Goal: Transaction & Acquisition: Purchase product/service

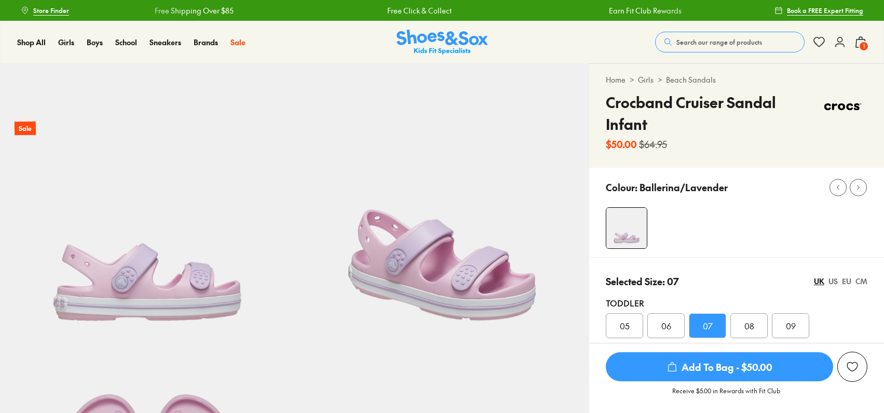
select select "*"
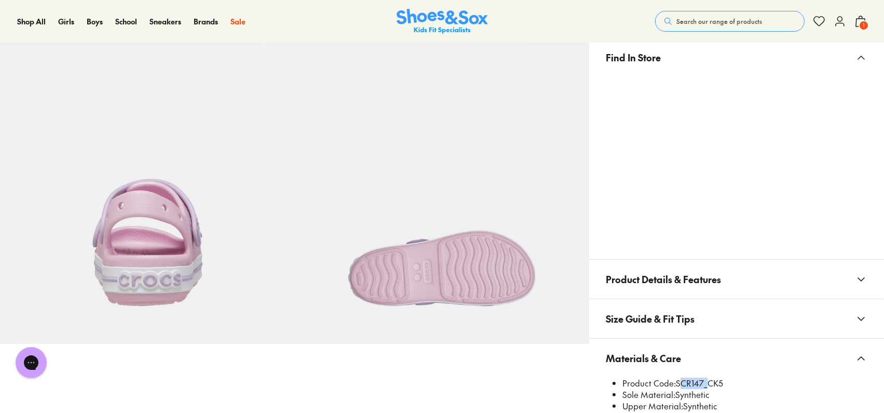
scroll to position [604, 0]
click at [703, 19] on span "Search our range of products" at bounding box center [720, 21] width 86 height 9
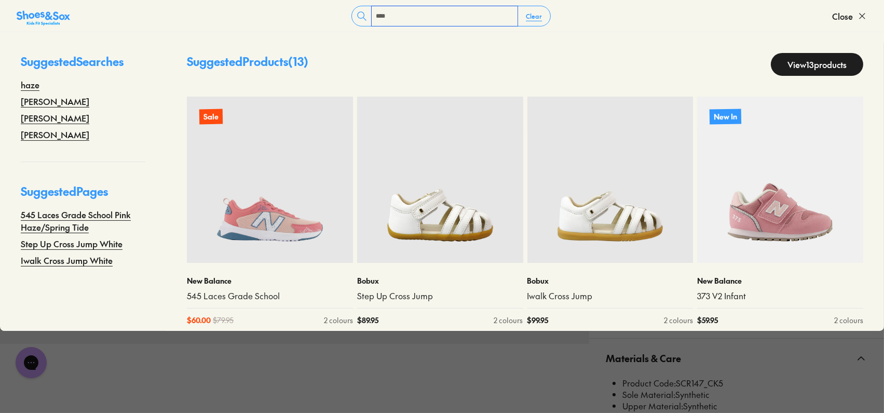
type input "****"
click at [362, 18] on use at bounding box center [362, 15] width 9 height 9
click at [358, 15] on use at bounding box center [362, 15] width 9 height 9
click at [786, 64] on link "View 13 products" at bounding box center [817, 64] width 92 height 23
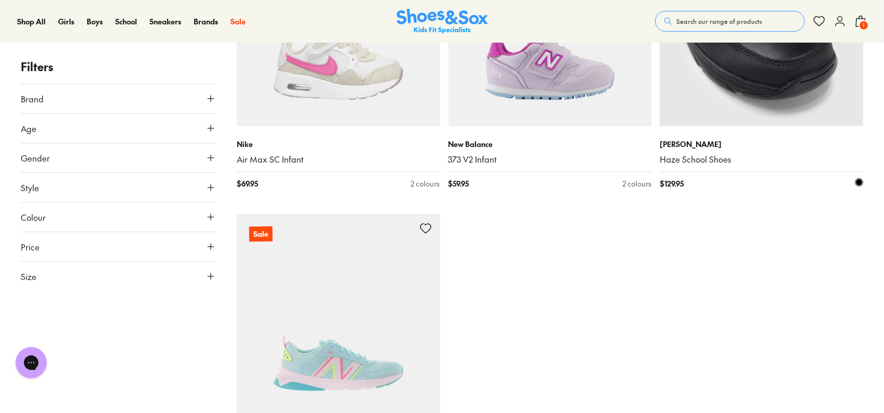
click at [679, 145] on p "[PERSON_NAME]" at bounding box center [762, 144] width 204 height 11
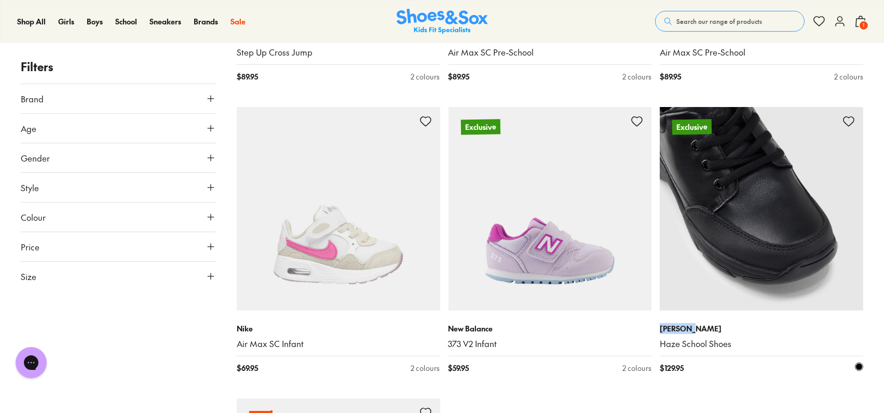
scroll to position [1035, 0]
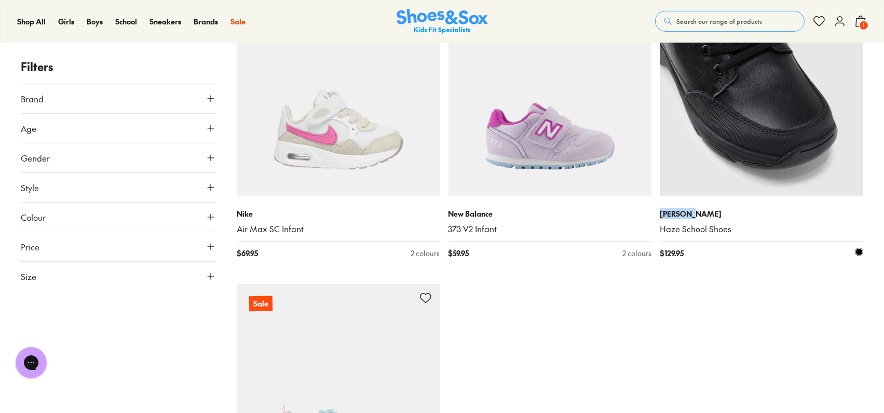
click at [708, 227] on link "Haze School Shoes" at bounding box center [762, 228] width 204 height 11
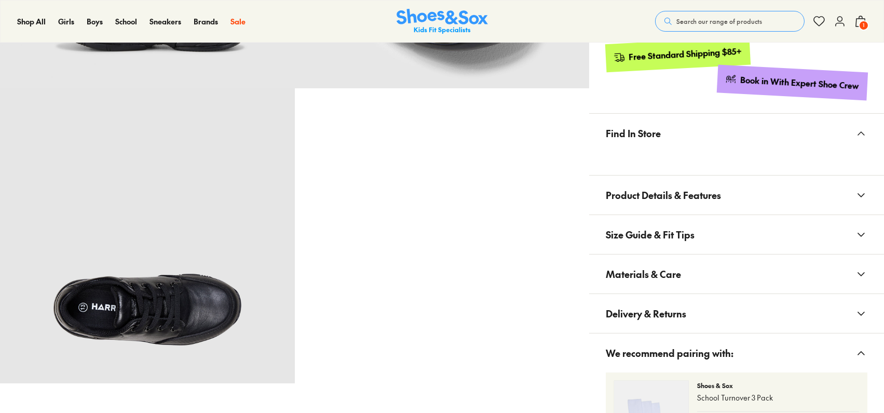
scroll to position [553, 0]
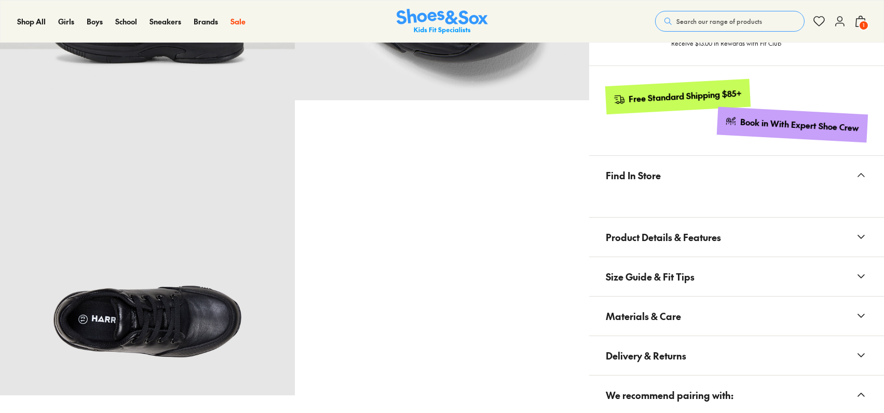
click at [702, 278] on button "Size Guide & Fit Tips" at bounding box center [736, 276] width 295 height 39
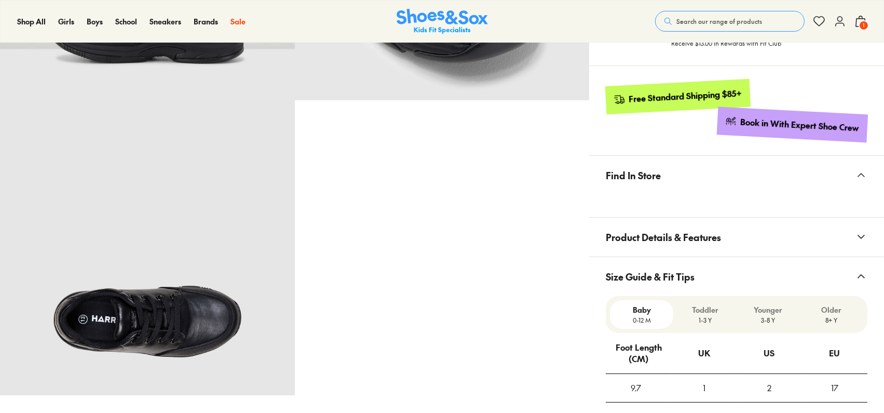
select select "*"
click at [702, 264] on button "Size Guide & Fit Tips" at bounding box center [736, 276] width 295 height 39
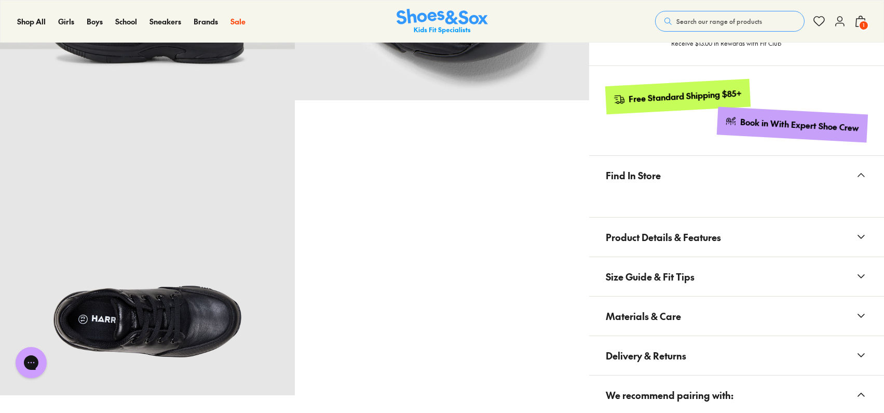
scroll to position [622, 0]
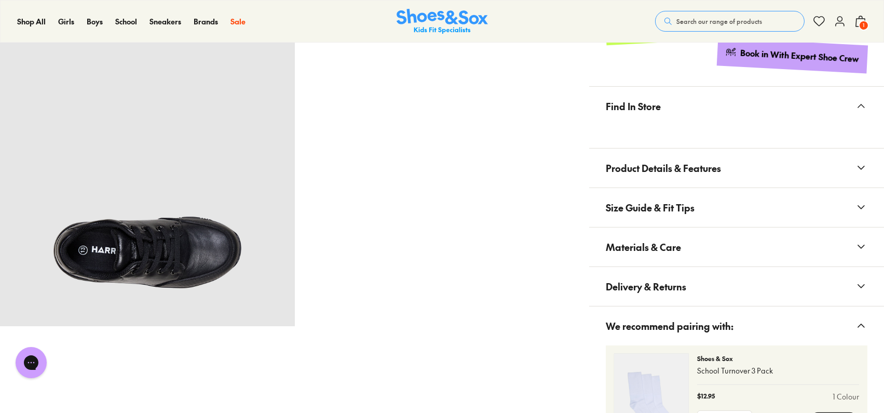
click at [704, 252] on button "Materials & Care" at bounding box center [736, 246] width 295 height 39
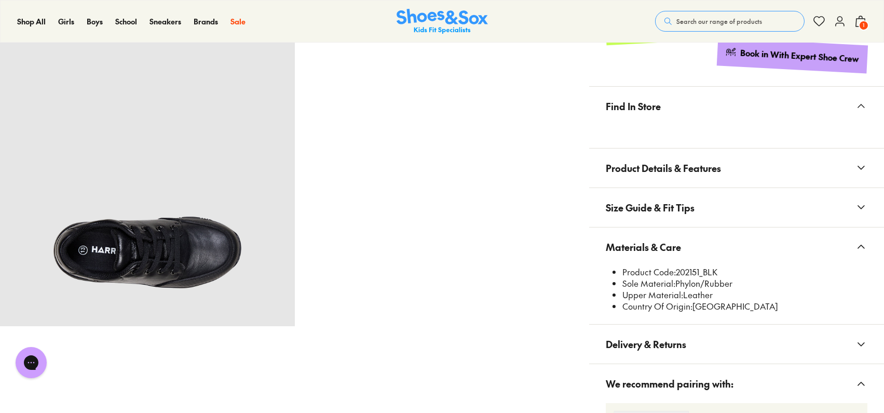
click at [696, 271] on li "Product Code: 202151_BLK" at bounding box center [745, 271] width 245 height 11
copy li "202151_BLK"
